Goal: Task Accomplishment & Management: Use online tool/utility

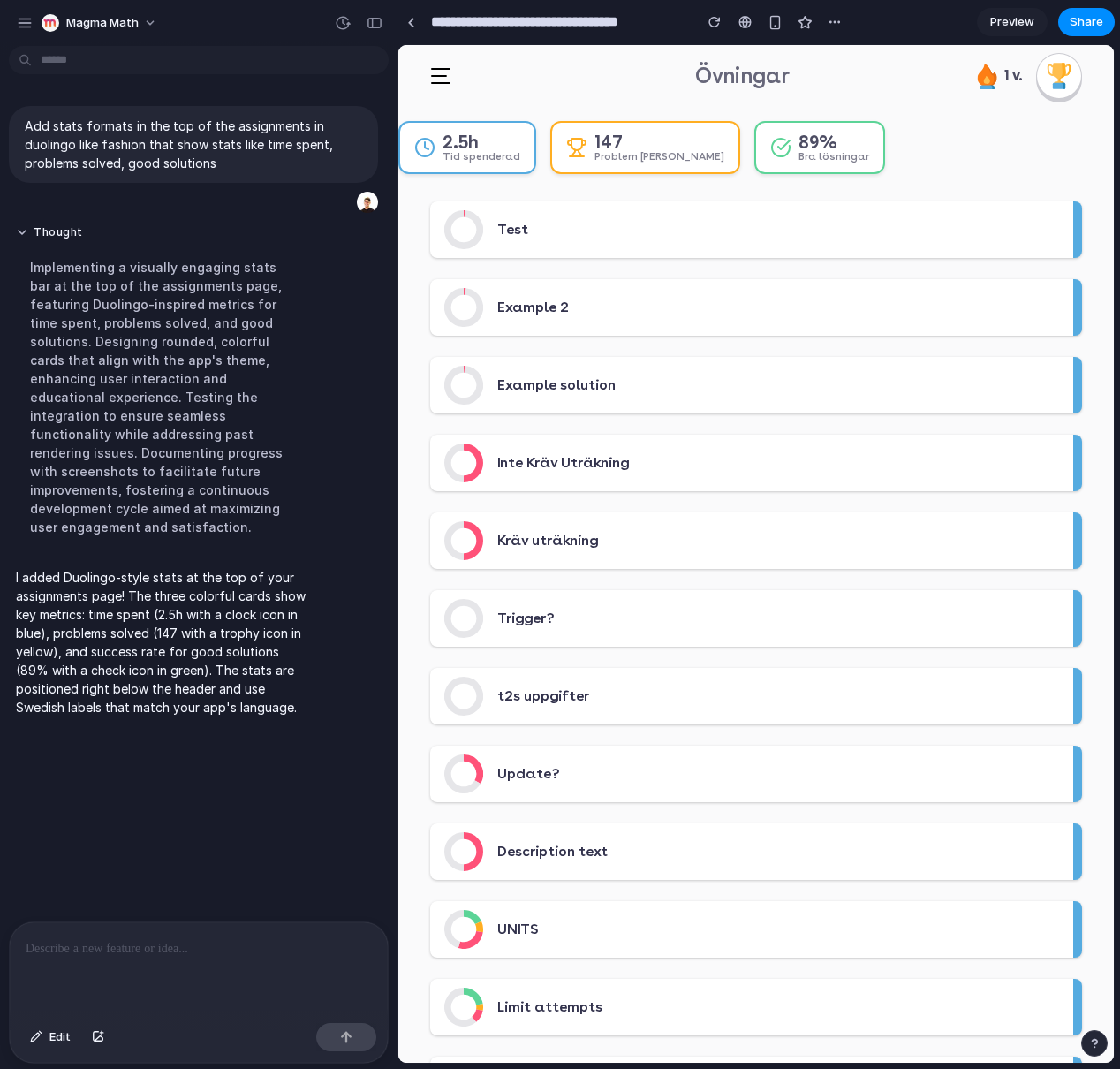
click at [409, 97] on header "Övningar 1 v." at bounding box center [756, 76] width 715 height 62
click at [372, 72] on body "**********" at bounding box center [560, 534] width 1120 height 1069
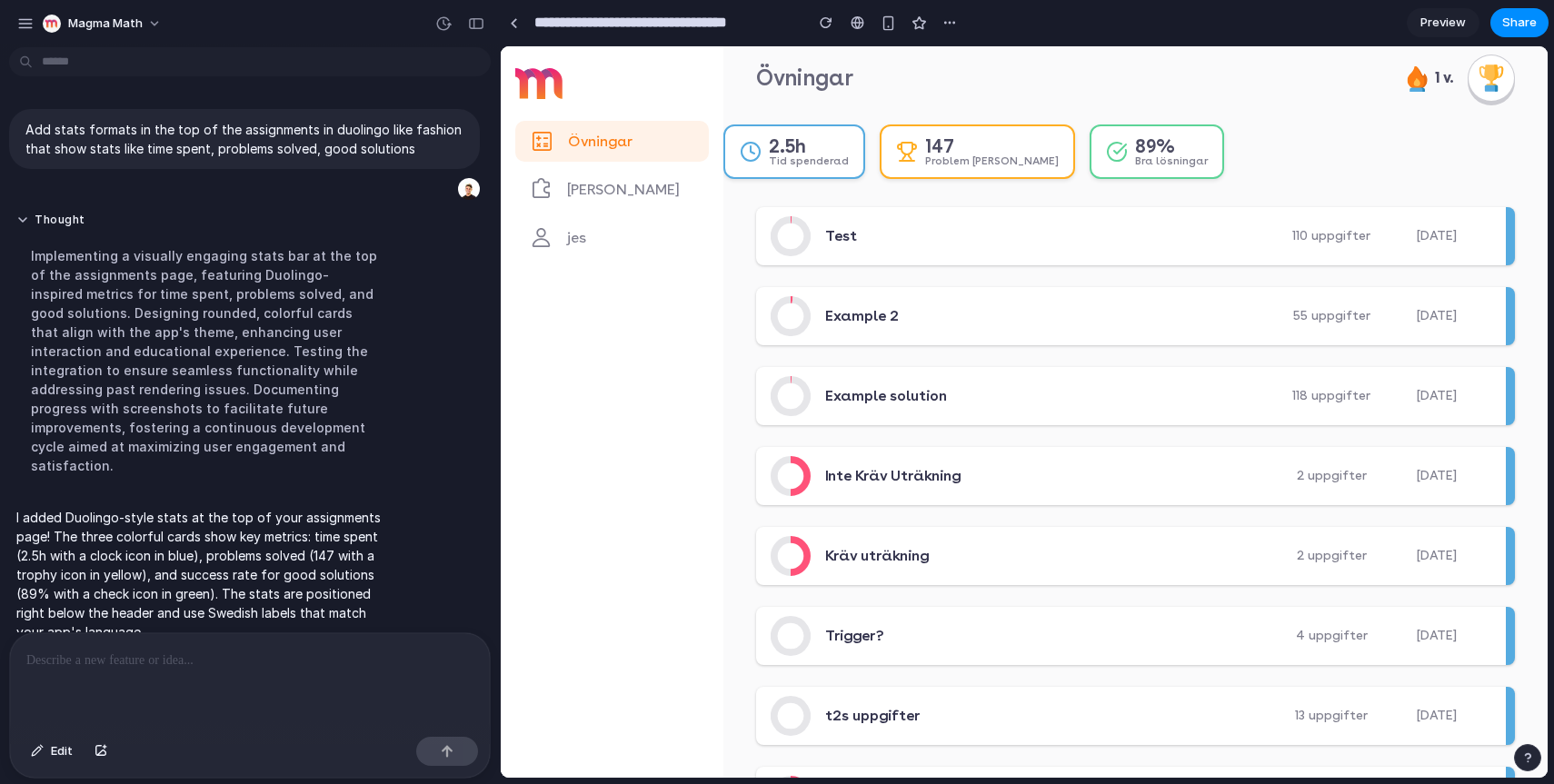
drag, startPoint x: 405, startPoint y: 410, endPoint x: 617, endPoint y: 400, distance: 212.2
click at [500, 482] on main "Chat Preview" at bounding box center [1024, 412] width 1049 height 733
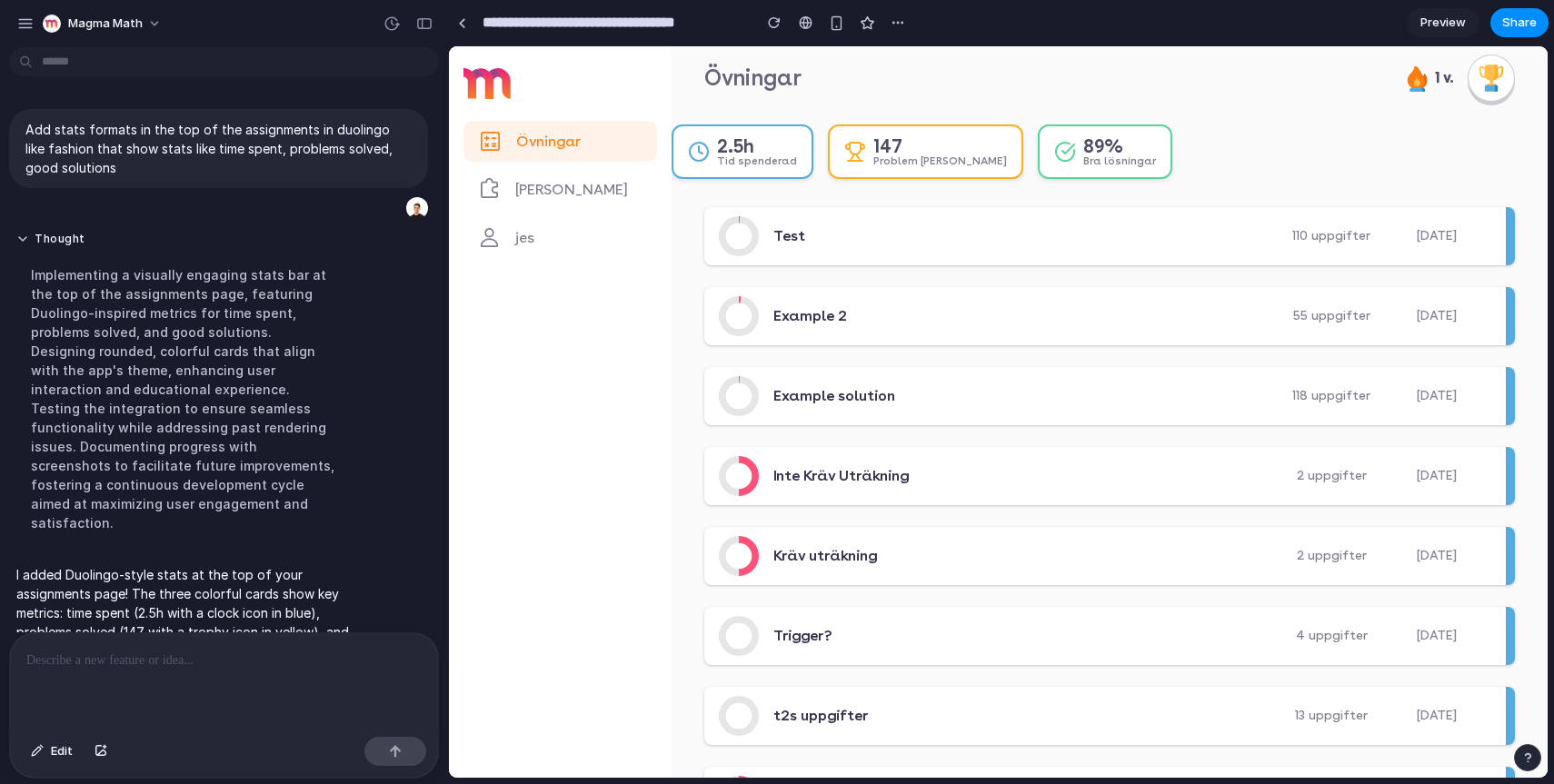
drag, startPoint x: 494, startPoint y: 482, endPoint x: 448, endPoint y: 482, distance: 46.0
click at [813, 263] on div "Första försöket Efter första försöket Fel Ej besvarad Test 110 uppgifter [DATE]" at bounding box center [1110, 236] width 811 height 58
click at [804, 319] on span "Example 2" at bounding box center [909, 317] width 271 height 22
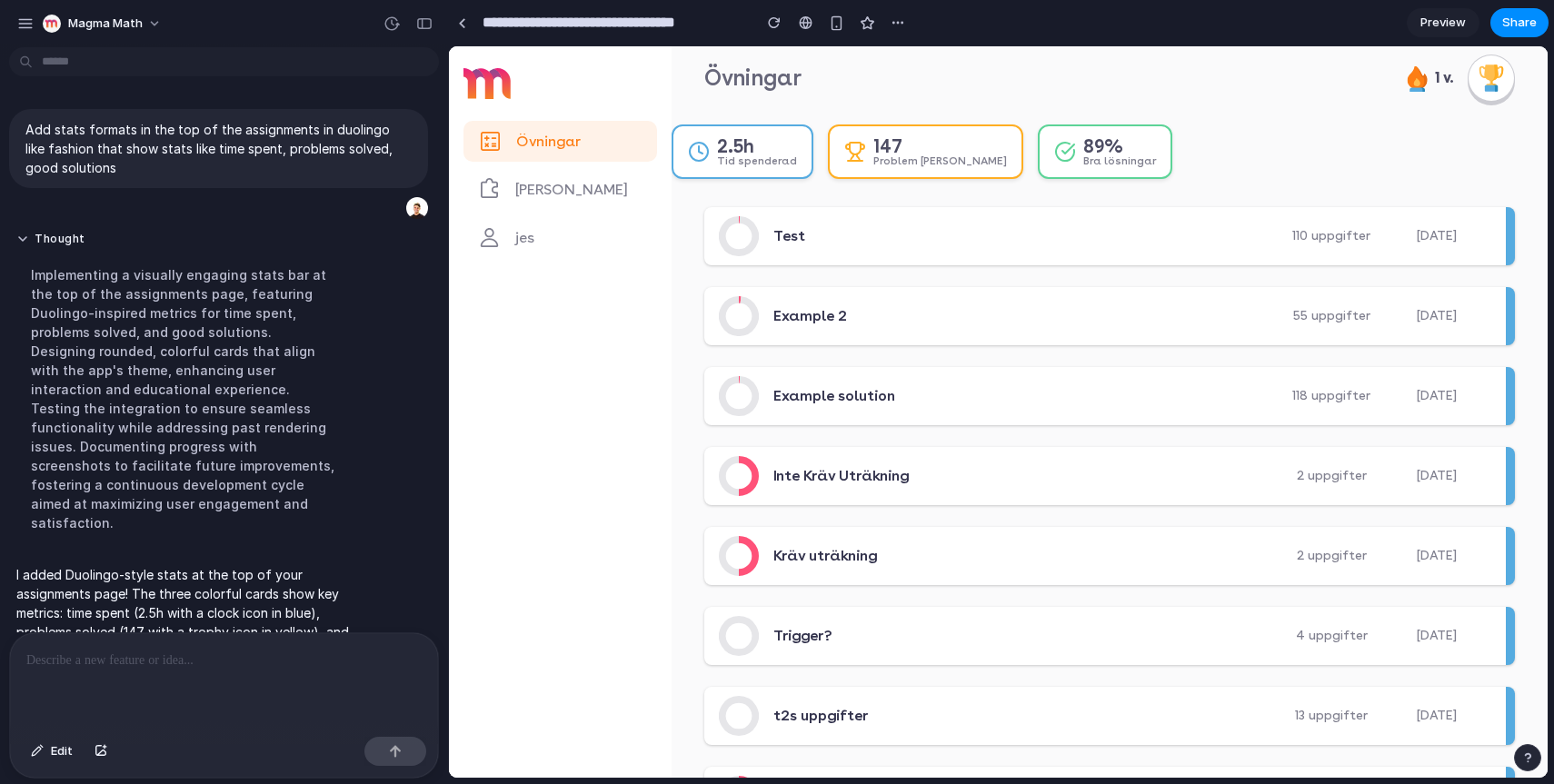
click at [1152, 83] on icon at bounding box center [1491, 78] width 27 height 27
click at [1152, 83] on h6 "1 v." at bounding box center [1445, 79] width 19 height 20
click at [161, 640] on div at bounding box center [224, 681] width 428 height 96
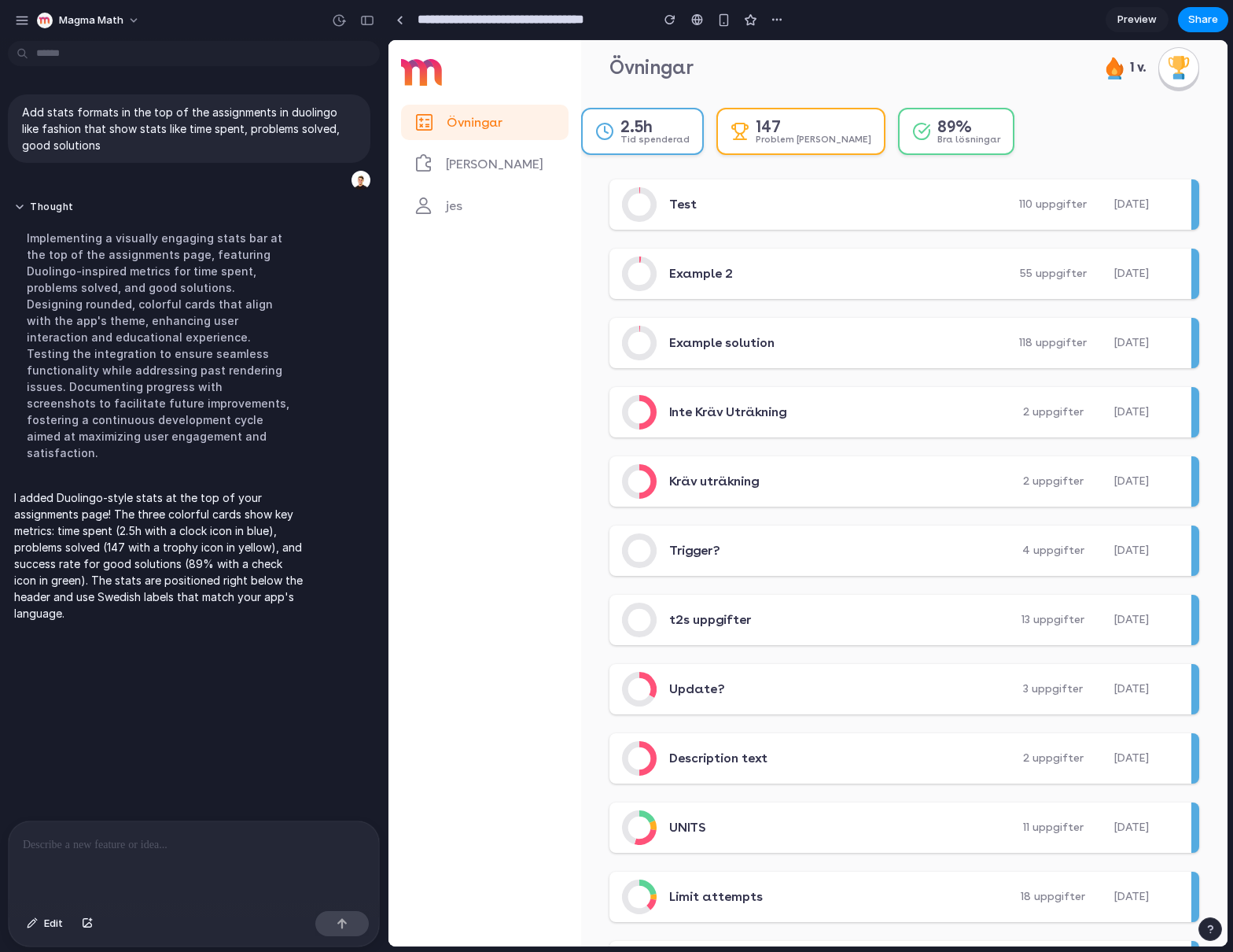
click at [101, 849] on div at bounding box center [194, 863] width 370 height 83
click at [202, 808] on div "Add stats formats in the top of the assignments in duolingo like fashion that s…" at bounding box center [189, 434] width 378 height 773
click at [223, 849] on div "**********" at bounding box center [194, 863] width 370 height 83
